Goal: Task Accomplishment & Management: Complete application form

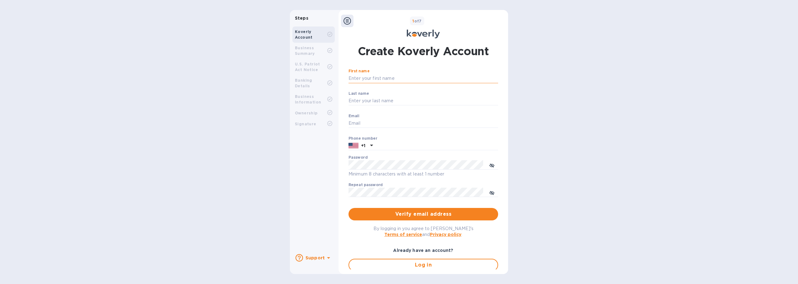
click at [373, 78] on input "First name" at bounding box center [423, 78] width 150 height 9
type input "[PERSON_NAME]"
type input "[EMAIL_ADDRESS][DOMAIN_NAME]"
type input "3472804109"
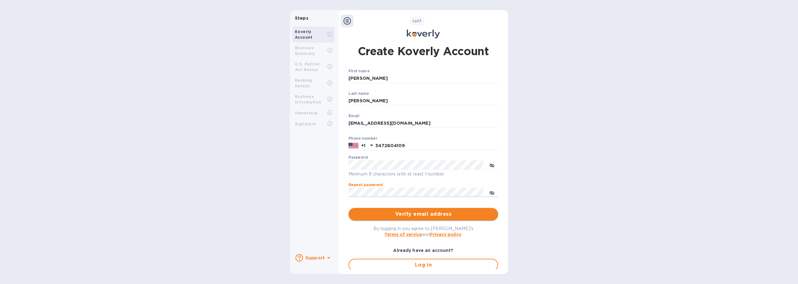
click at [424, 211] on span "Verify email address" at bounding box center [423, 213] width 140 height 7
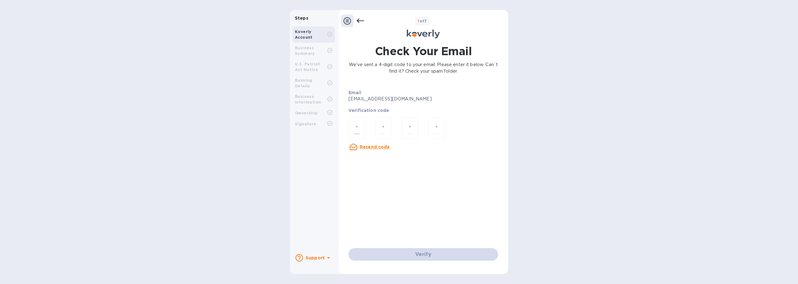
click at [360, 128] on div at bounding box center [356, 128] width 17 height 22
type input "3"
type input "5"
type input "1"
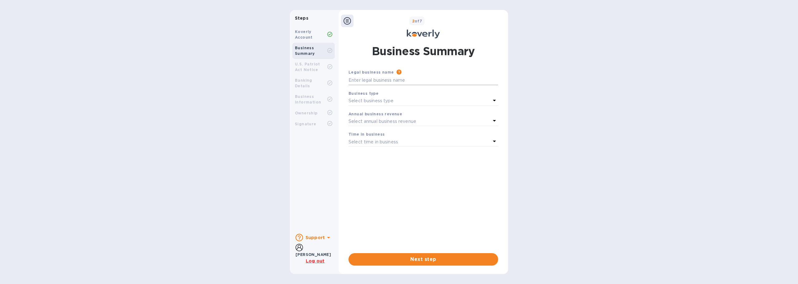
click at [399, 81] on input "text" at bounding box center [423, 80] width 150 height 9
paste input "Prop Boutique Corp. (BOA)"
type input "Prop Boutique Corporation"
click at [370, 97] on div "Select business type" at bounding box center [419, 101] width 142 height 9
click at [365, 147] on p "S Corporations" at bounding box center [420, 149] width 135 height 7
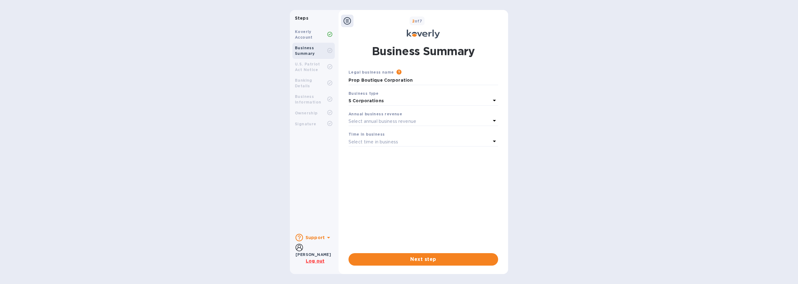
click at [382, 123] on p "Select annual business revenue" at bounding box center [382, 121] width 68 height 7
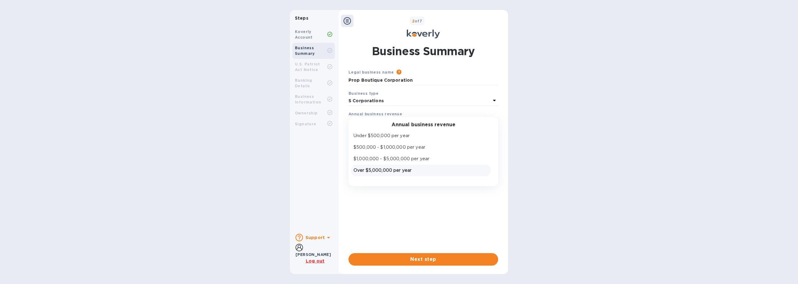
click at [379, 169] on p "Over $5,000,000 per year" at bounding box center [420, 170] width 135 height 7
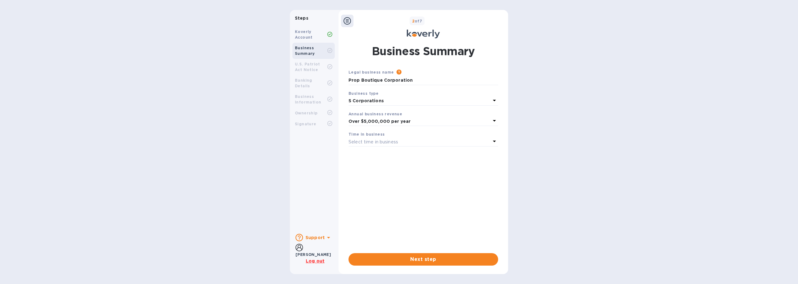
click at [381, 143] on p "Select time in business" at bounding box center [373, 142] width 50 height 7
click at [371, 189] on p "More than 5 years" at bounding box center [420, 191] width 135 height 7
click at [398, 259] on span "Next step" at bounding box center [423, 258] width 140 height 7
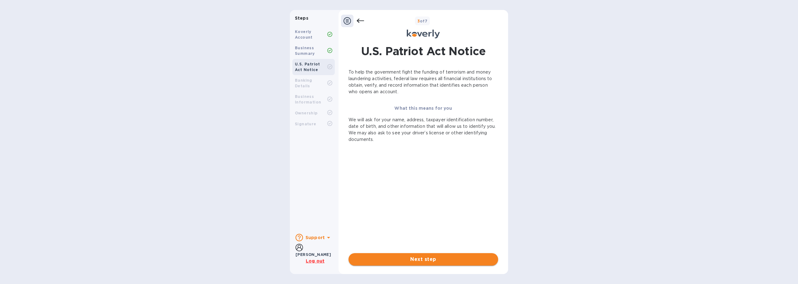
click at [410, 257] on span "Next step" at bounding box center [423, 258] width 140 height 7
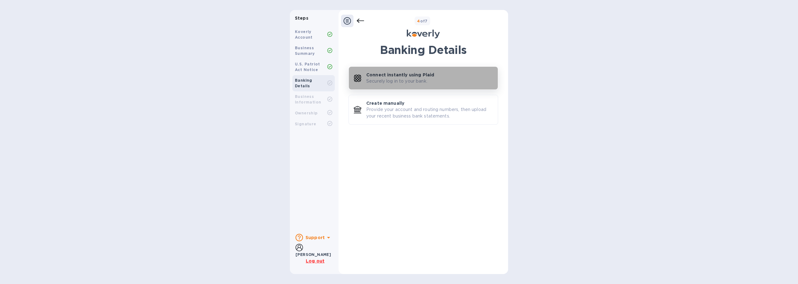
click at [415, 81] on p "Securely log in to your bank." at bounding box center [396, 81] width 61 height 7
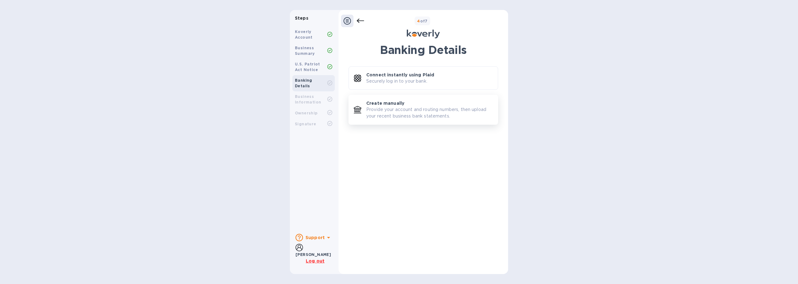
click at [436, 112] on p "Provide your account and routing numbers, then upload your recent business bank…" at bounding box center [429, 112] width 126 height 13
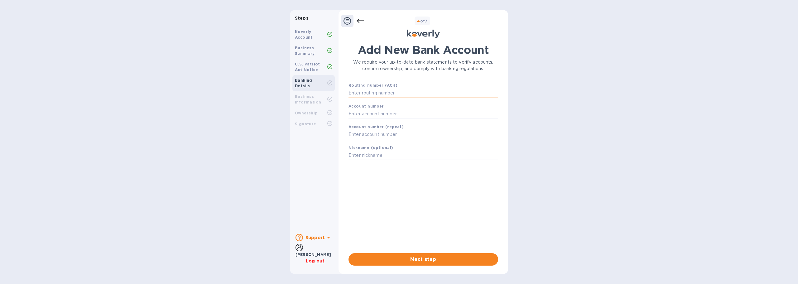
click at [401, 93] on input "text" at bounding box center [423, 92] width 150 height 9
paste input "021313103"
type input "021313103"
click at [377, 112] on b "Account number" at bounding box center [366, 114] width 36 height 5
click at [369, 124] on input "text" at bounding box center [423, 121] width 150 height 9
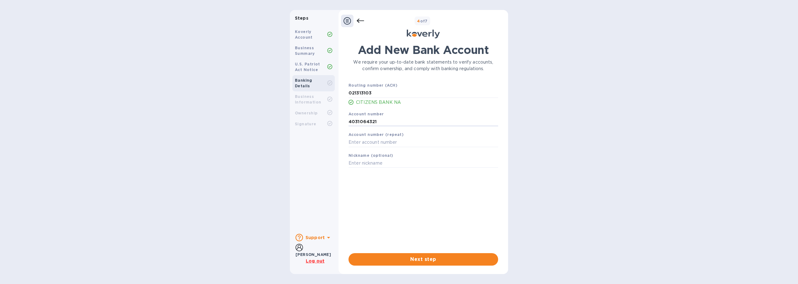
type input "4031064321"
click at [438, 258] on span "Next step" at bounding box center [423, 258] width 140 height 7
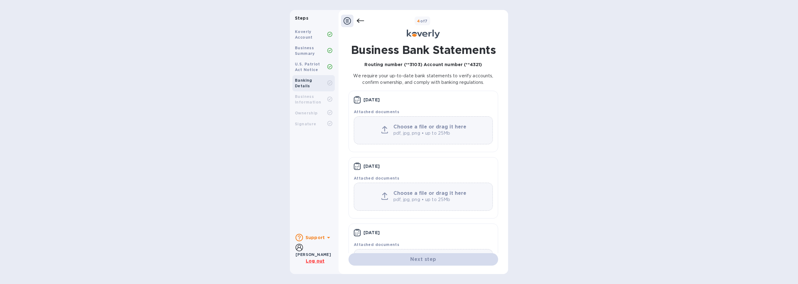
click at [424, 128] on b "Choose a file or drag it here" at bounding box center [429, 127] width 73 height 6
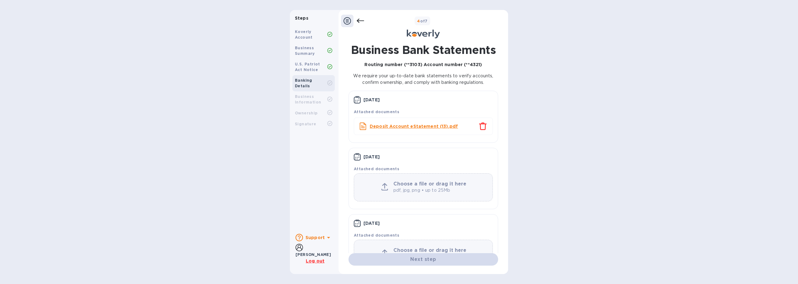
click at [374, 188] on div "Choose a file or drag it here pdf, jpg, png • up to 25Mb" at bounding box center [423, 187] width 138 height 12
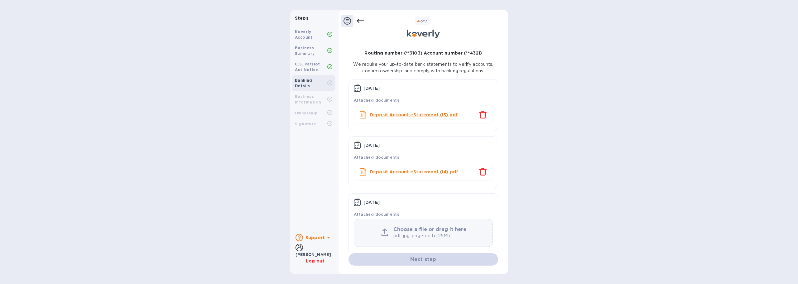
scroll to position [18, 0]
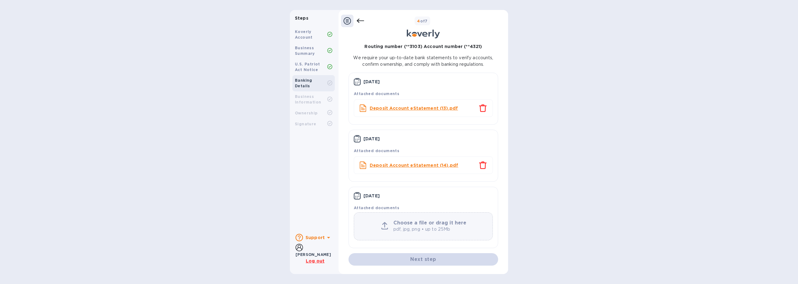
click at [410, 220] on b "Choose a file or drag it here" at bounding box center [429, 223] width 73 height 6
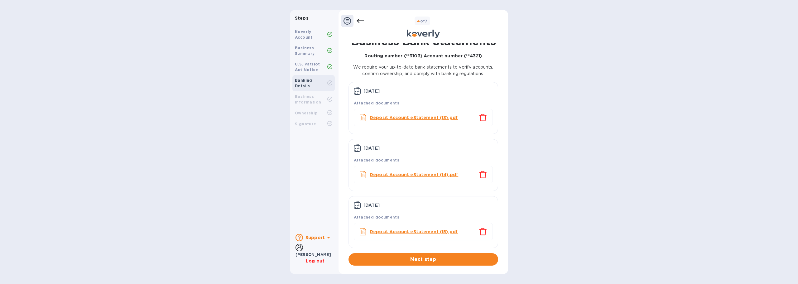
scroll to position [9, 0]
click at [417, 260] on span "Next step" at bounding box center [423, 258] width 140 height 7
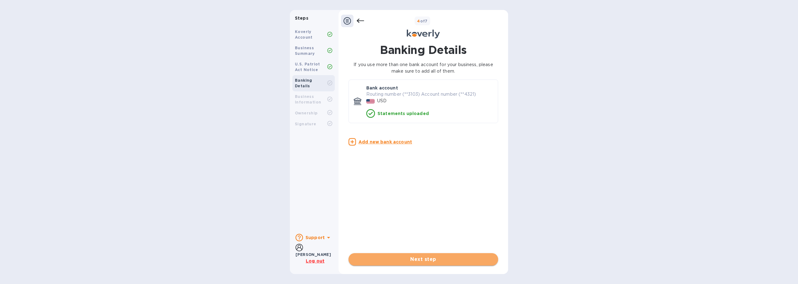
click at [419, 261] on span "Next step" at bounding box center [423, 258] width 140 height 7
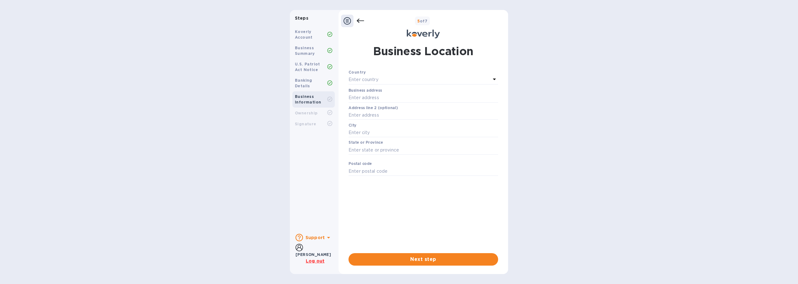
click at [365, 81] on p "Enter country" at bounding box center [363, 79] width 30 height 7
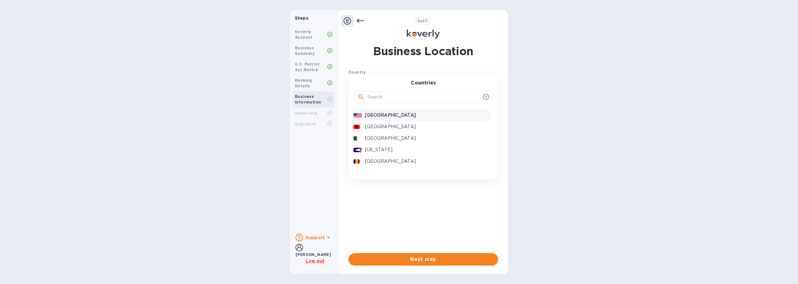
click at [370, 114] on p "[GEOGRAPHIC_DATA]" at bounding box center [426, 115] width 123 height 7
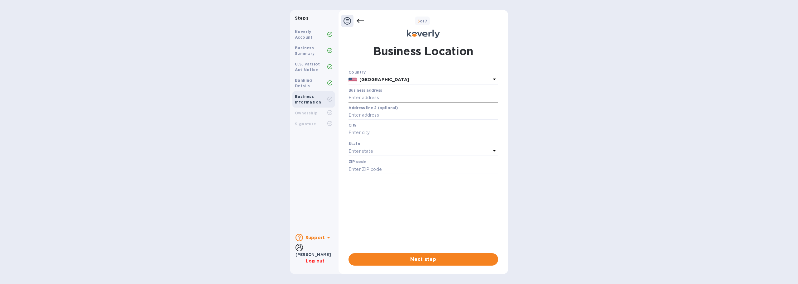
click at [365, 99] on input "text" at bounding box center [423, 97] width 150 height 9
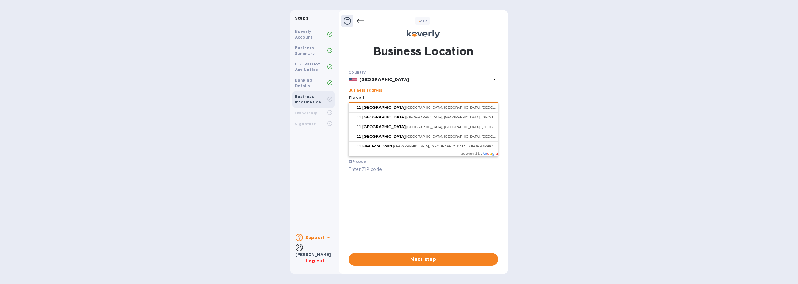
type input "11 ave f"
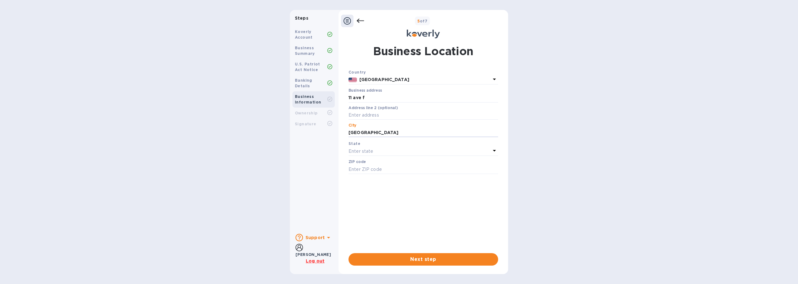
type input "[GEOGRAPHIC_DATA]"
type input "11218"
click at [494, 152] on icon at bounding box center [493, 150] width 7 height 7
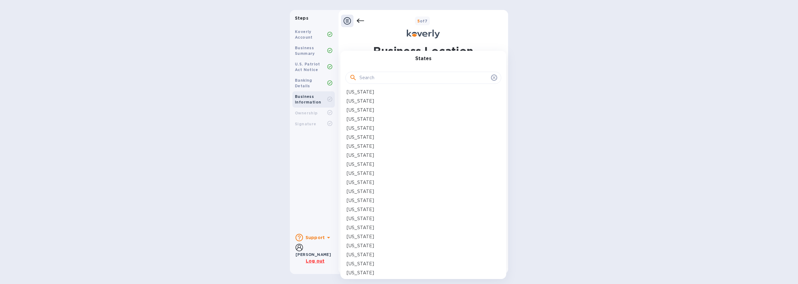
scroll to position [187, 0]
click at [380, 230] on div "[US_STATE]" at bounding box center [422, 230] width 153 height 7
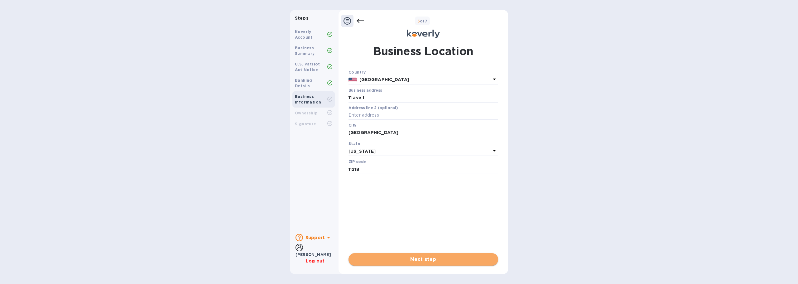
click at [426, 259] on span "Next step" at bounding box center [423, 258] width 140 height 7
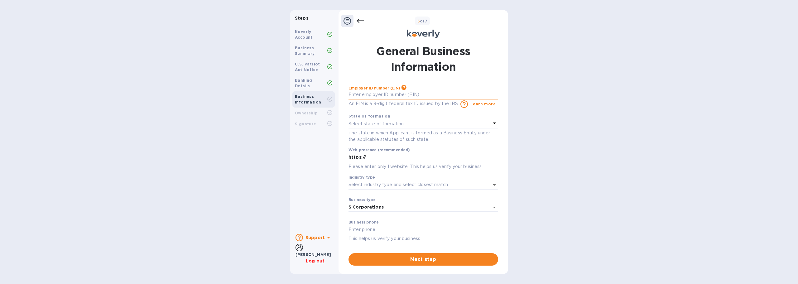
click at [378, 95] on input "text" at bounding box center [423, 94] width 150 height 9
click at [377, 96] on input "***93" at bounding box center [423, 94] width 150 height 9
type input "***93"
click at [351, 93] on input "***93" at bounding box center [423, 94] width 150 height 9
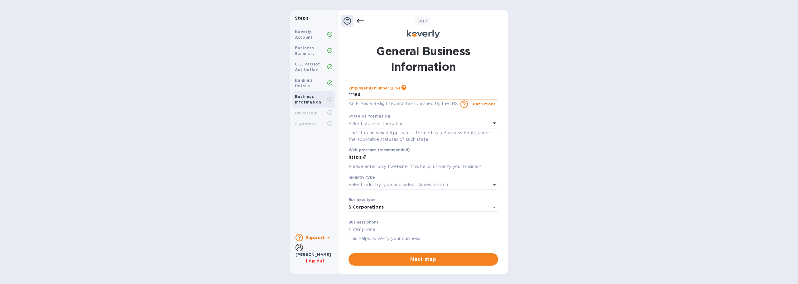
click at [351, 93] on input "***93" at bounding box center [423, 94] width 150 height 9
type input "***93"
click at [365, 96] on input "text" at bounding box center [423, 94] width 150 height 9
type input "***74"
click at [365, 122] on p "Select state of formation" at bounding box center [375, 124] width 55 height 7
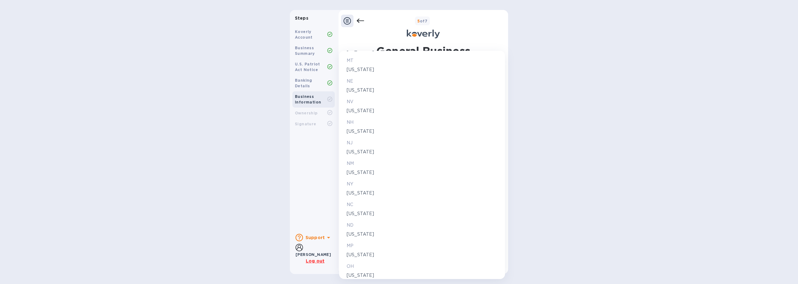
scroll to position [654, 0]
click at [360, 149] on p "[US_STATE]" at bounding box center [421, 147] width 151 height 7
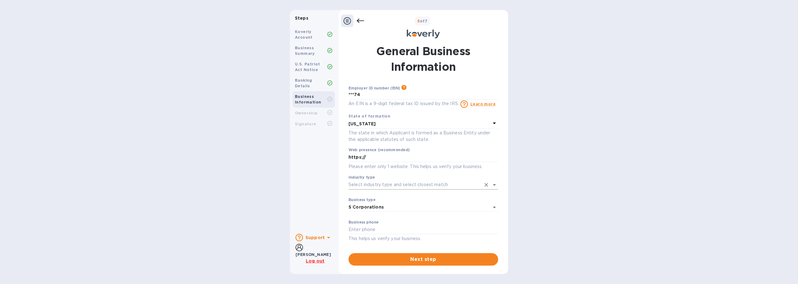
click at [389, 188] on input "Industry type" at bounding box center [414, 184] width 132 height 9
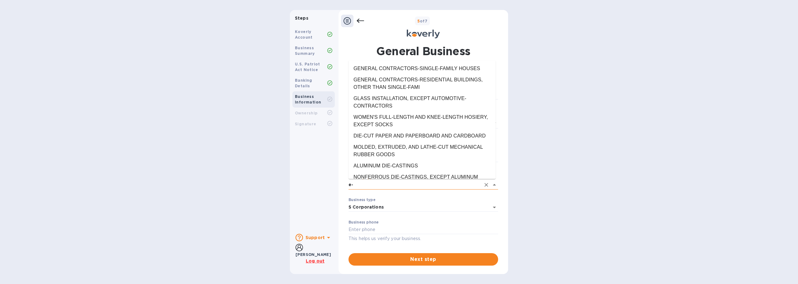
type input "e"
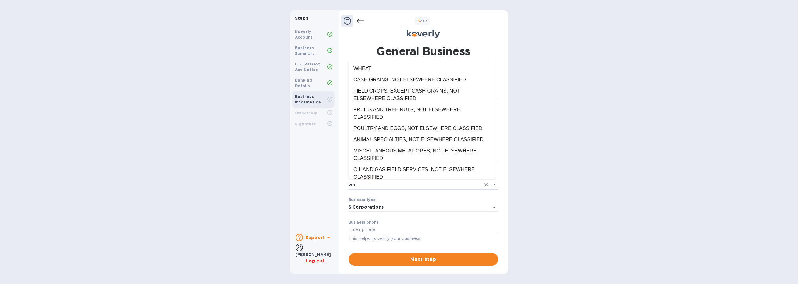
type input "w"
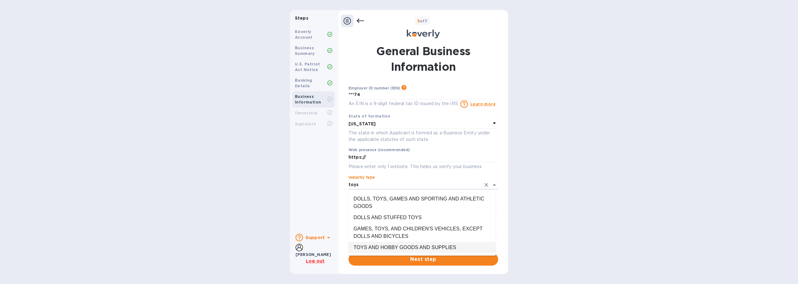
click at [411, 249] on li "TOYS AND HOBBY GOODS AND SUPPLIES" at bounding box center [421, 247] width 147 height 11
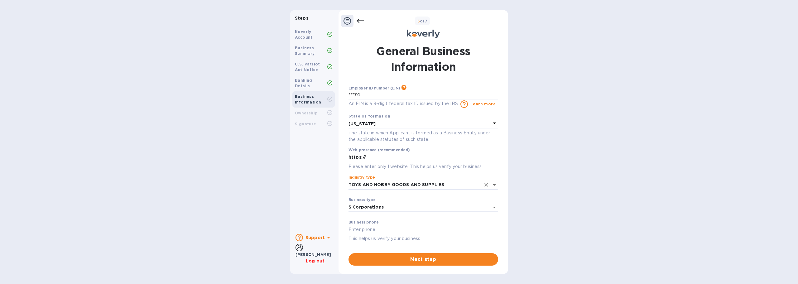
type input "TOYS AND HOBBY GOODS AND SUPPLIES"
click at [378, 230] on input "text" at bounding box center [423, 229] width 150 height 9
type input "3472804109"
click at [387, 260] on span "Next step" at bounding box center [423, 258] width 140 height 7
click at [387, 256] on span "Next step" at bounding box center [423, 258] width 140 height 7
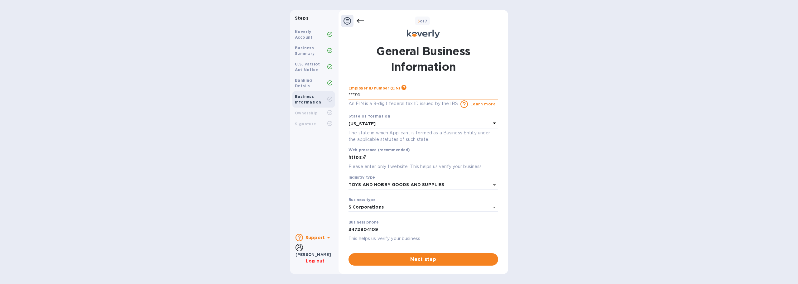
click at [365, 93] on input "***74" at bounding box center [423, 94] width 150 height 9
click at [360, 96] on input "text" at bounding box center [423, 94] width 150 height 9
type input "***74"
click at [402, 160] on input "https://" at bounding box center [423, 157] width 150 height 9
click at [397, 258] on span "Next step" at bounding box center [423, 258] width 140 height 7
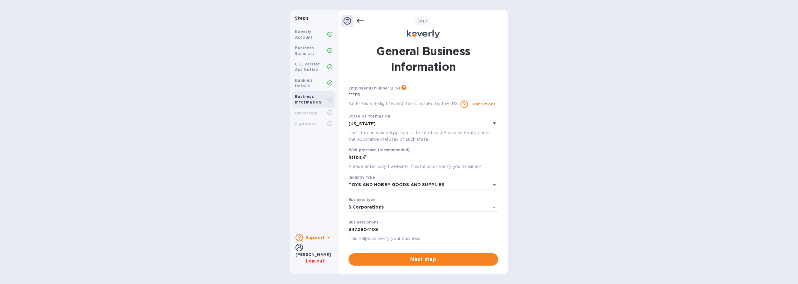
scroll to position [21, 0]
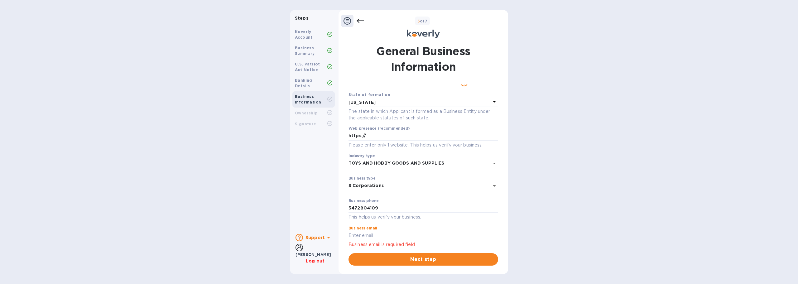
click at [400, 237] on input "text" at bounding box center [423, 235] width 150 height 9
type input "[EMAIL_ADDRESS][DOMAIN_NAME]"
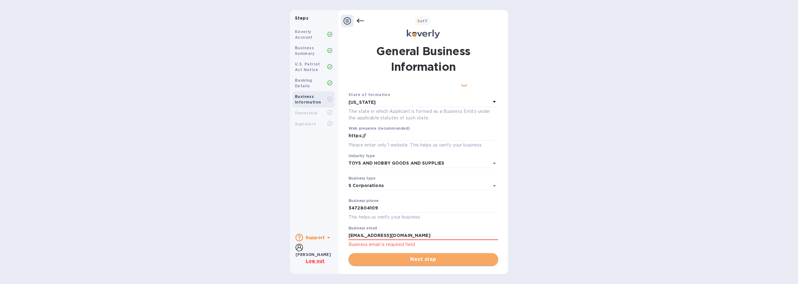
click at [381, 256] on span "Next step" at bounding box center [423, 258] width 140 height 7
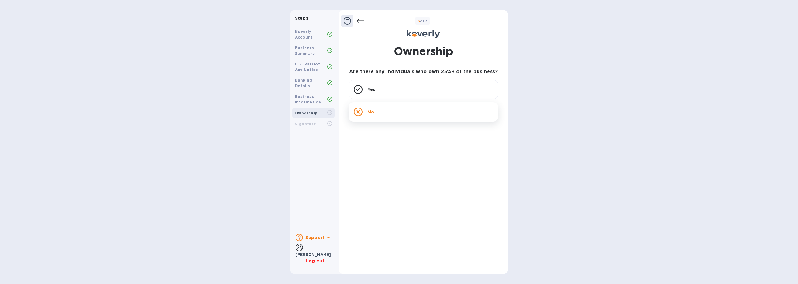
click at [355, 112] on icon at bounding box center [358, 111] width 9 height 9
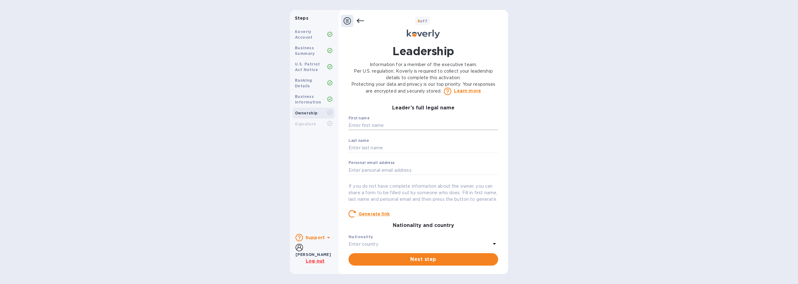
click at [357, 126] on input "text" at bounding box center [423, 125] width 150 height 9
type input "[PERSON_NAME]"
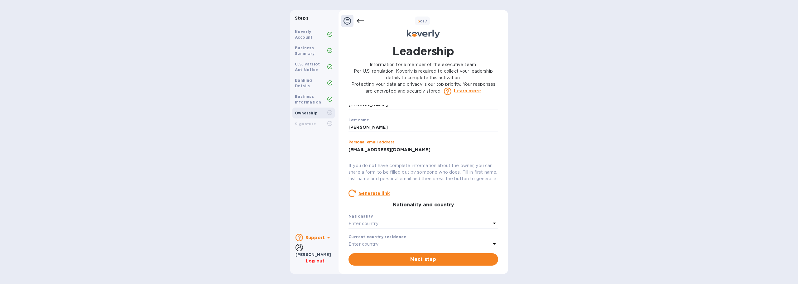
scroll to position [31, 0]
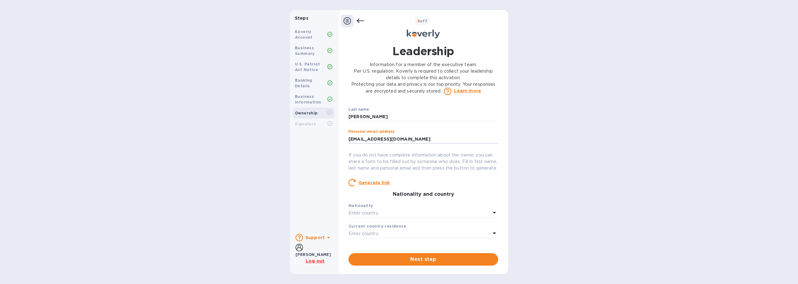
type input "[EMAIL_ADDRESS][DOMAIN_NAME]"
click at [382, 217] on div "Enter country" at bounding box center [419, 213] width 142 height 9
click at [420, 260] on span "Next step" at bounding box center [423, 258] width 140 height 7
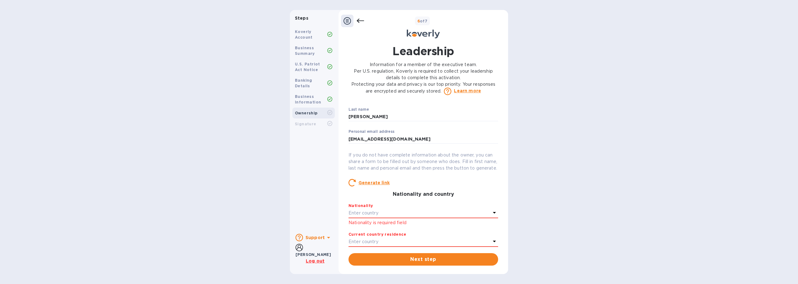
click at [399, 217] on div "Enter country" at bounding box center [419, 213] width 142 height 9
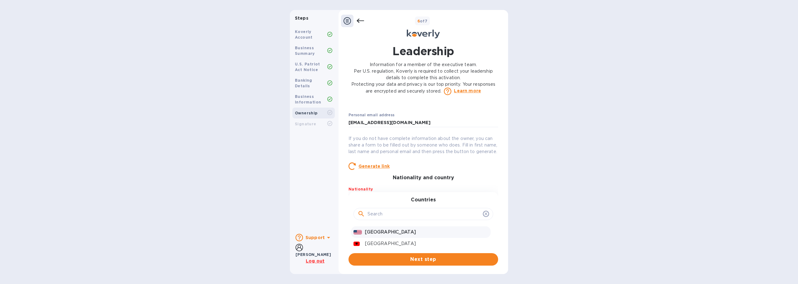
scroll to position [62, 0]
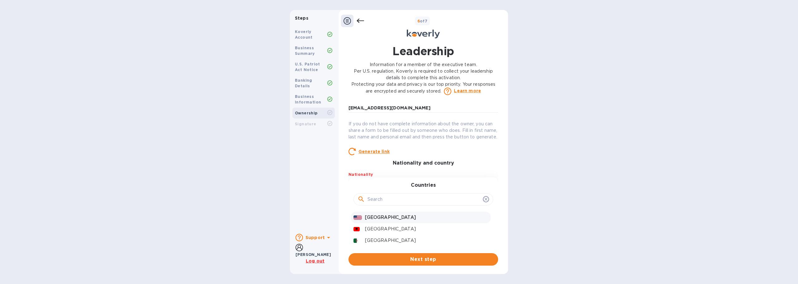
click at [387, 221] on p "[GEOGRAPHIC_DATA]" at bounding box center [426, 217] width 123 height 7
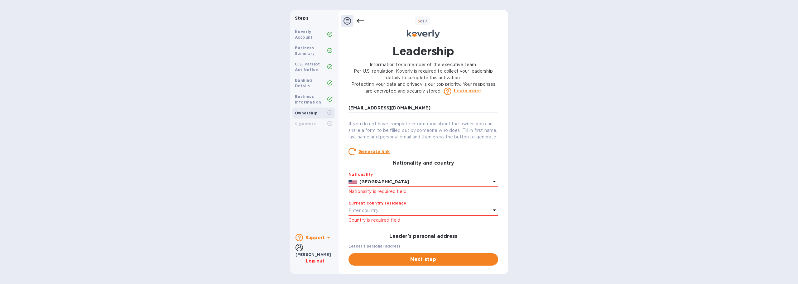
click at [392, 215] on div "Enter country" at bounding box center [419, 210] width 142 height 9
click at [393, 233] on input "text" at bounding box center [423, 227] width 113 height 9
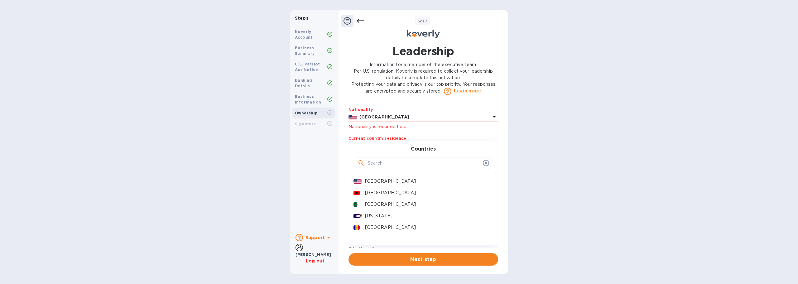
scroll to position [156, 0]
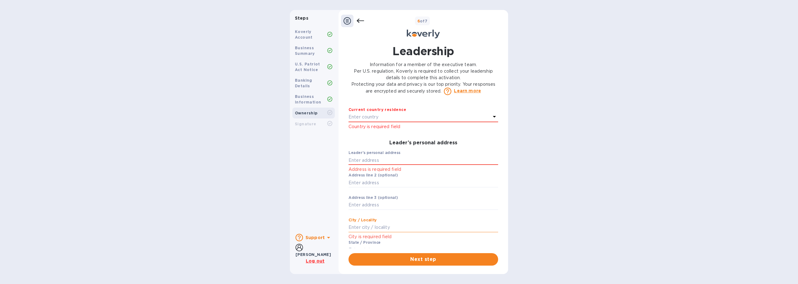
click at [386, 232] on input "text" at bounding box center [423, 227] width 150 height 9
type input "broooklyn"
click at [387, 187] on input "text" at bounding box center [423, 182] width 150 height 9
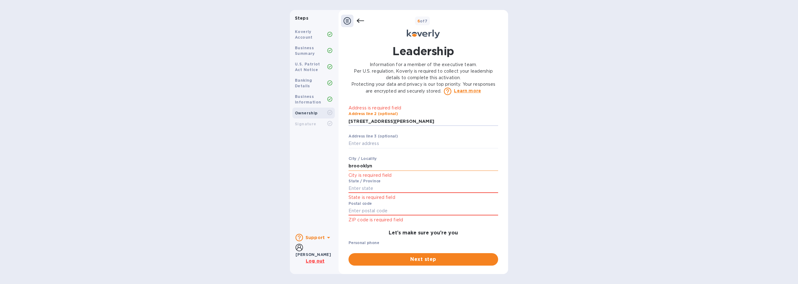
scroll to position [218, 0]
type input "[STREET_ADDRESS][PERSON_NAME]"
click at [389, 215] on input "text" at bounding box center [423, 209] width 150 height 9
type input "11218"
click at [378, 192] on input "text" at bounding box center [423, 187] width 150 height 9
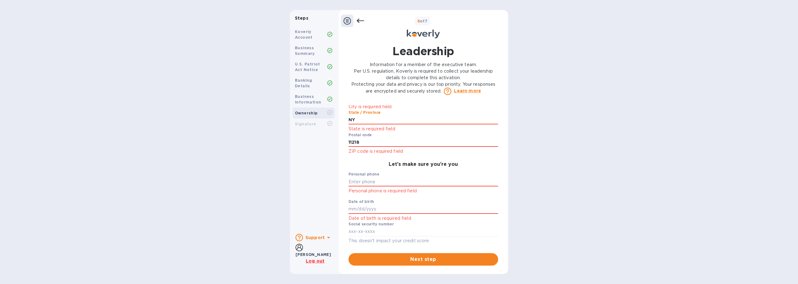
scroll to position [293, 0]
type input "NY"
click at [370, 179] on input "text" at bounding box center [423, 180] width 150 height 9
type input "***09"
type input "***02"
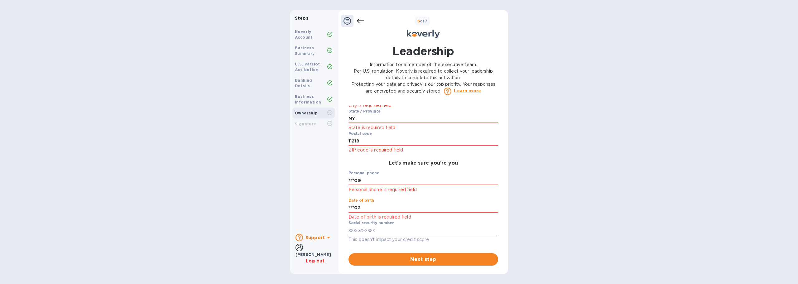
click at [362, 230] on input "text" at bounding box center [423, 230] width 150 height 9
type input "***21"
click at [421, 259] on span "Next step" at bounding box center [423, 258] width 140 height 7
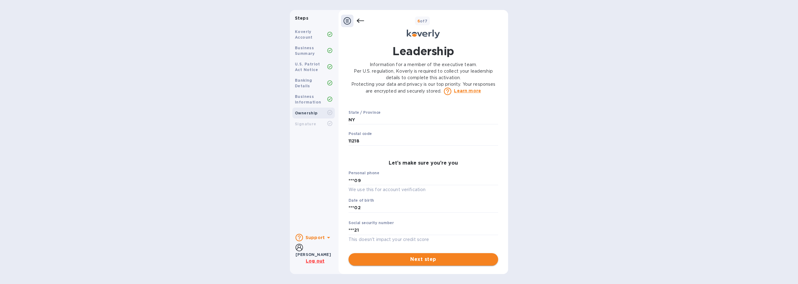
scroll to position [284, 0]
click at [422, 261] on span "Next step" at bounding box center [423, 258] width 140 height 7
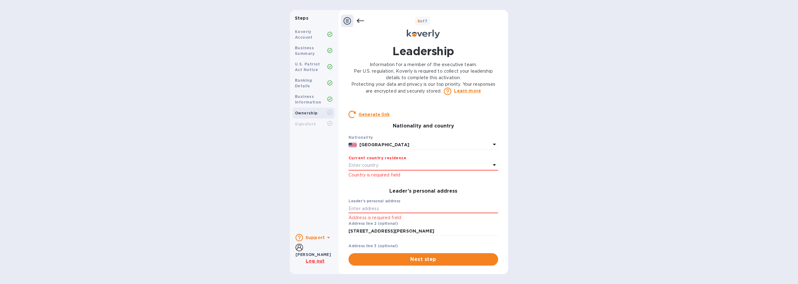
scroll to position [97, 0]
click at [384, 172] on div "Enter country" at bounding box center [419, 167] width 142 height 9
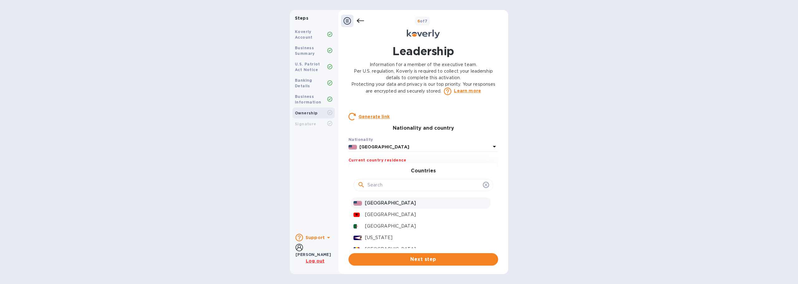
click at [385, 206] on p "[GEOGRAPHIC_DATA]" at bounding box center [426, 203] width 123 height 7
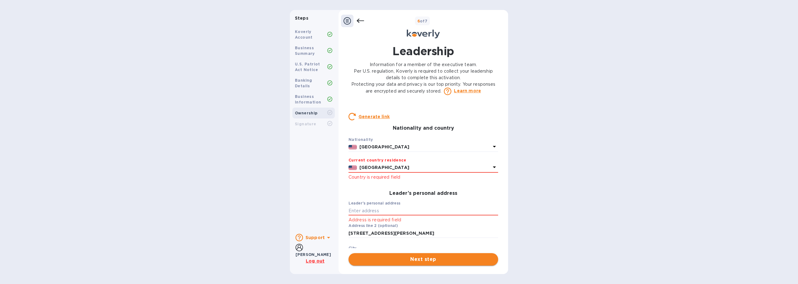
click at [398, 260] on span "Next step" at bounding box center [423, 258] width 140 height 7
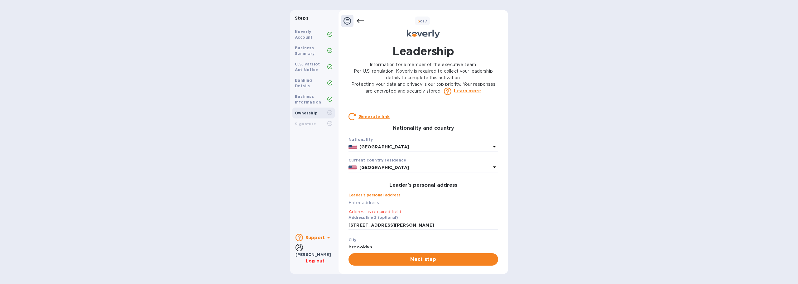
click at [384, 207] on input "text" at bounding box center [423, 202] width 150 height 9
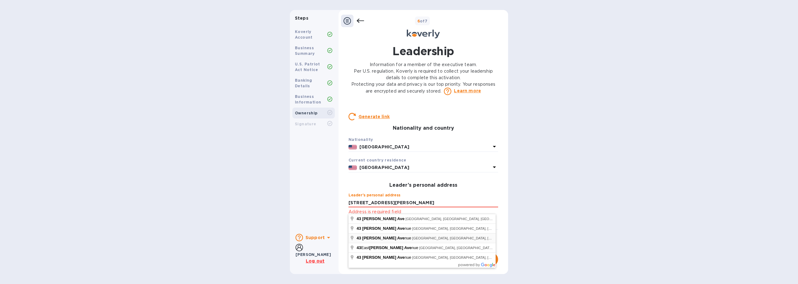
type input "[STREET_ADDRESS][PERSON_NAME]"
type input "11230"
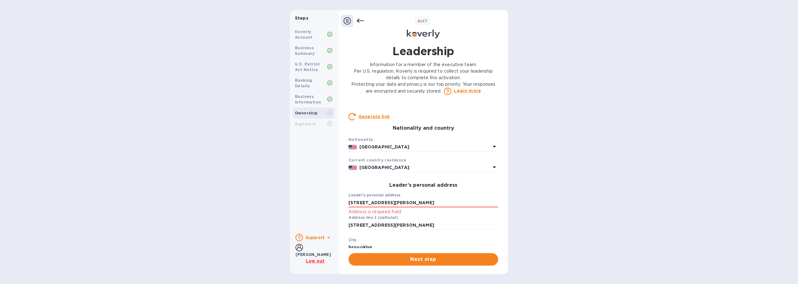
scroll to position [128, 0]
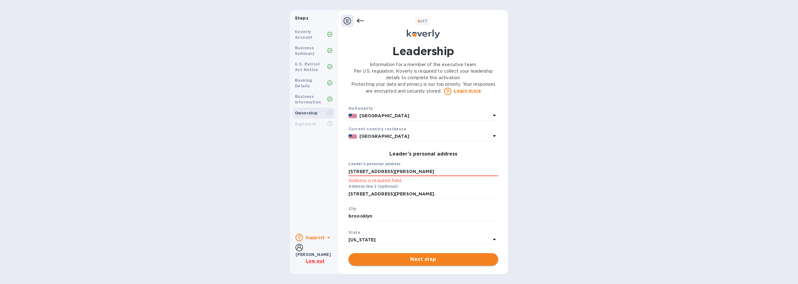
click at [402, 255] on span "Next step" at bounding box center [423, 258] width 140 height 7
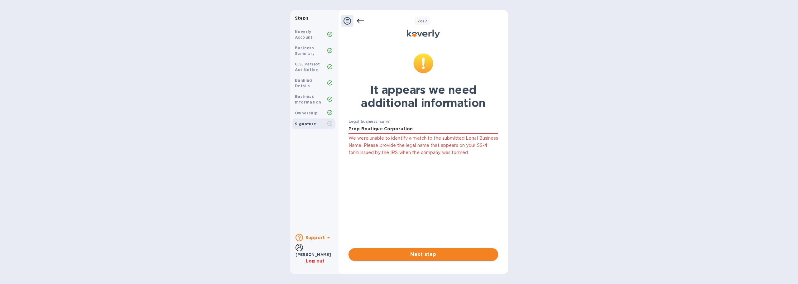
click at [415, 257] on span "Next step" at bounding box center [423, 253] width 140 height 7
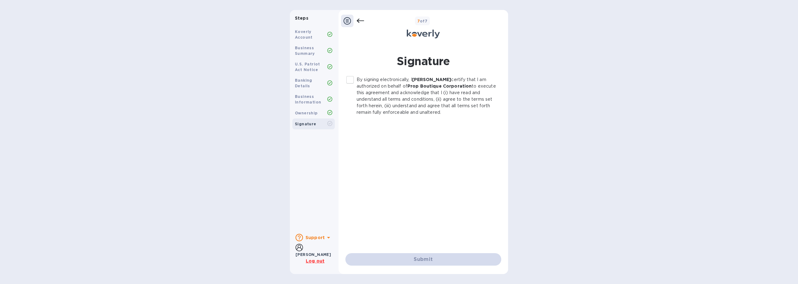
click at [348, 79] on input "By signing electronically, I [PERSON_NAME] certify that I am authorized on beha…" at bounding box center [349, 79] width 13 height 13
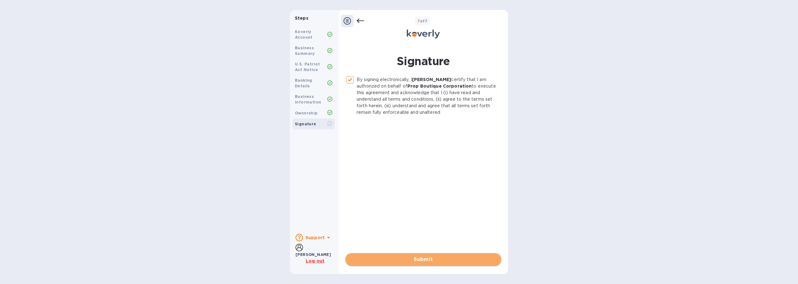
click at [415, 262] on span "Submit" at bounding box center [423, 258] width 146 height 7
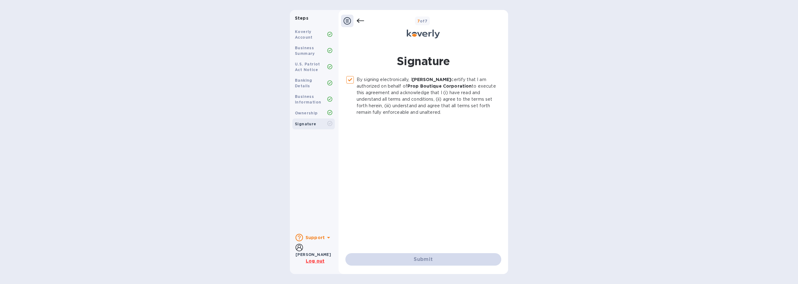
checkbox input "false"
